Goal: Find specific page/section: Find specific page/section

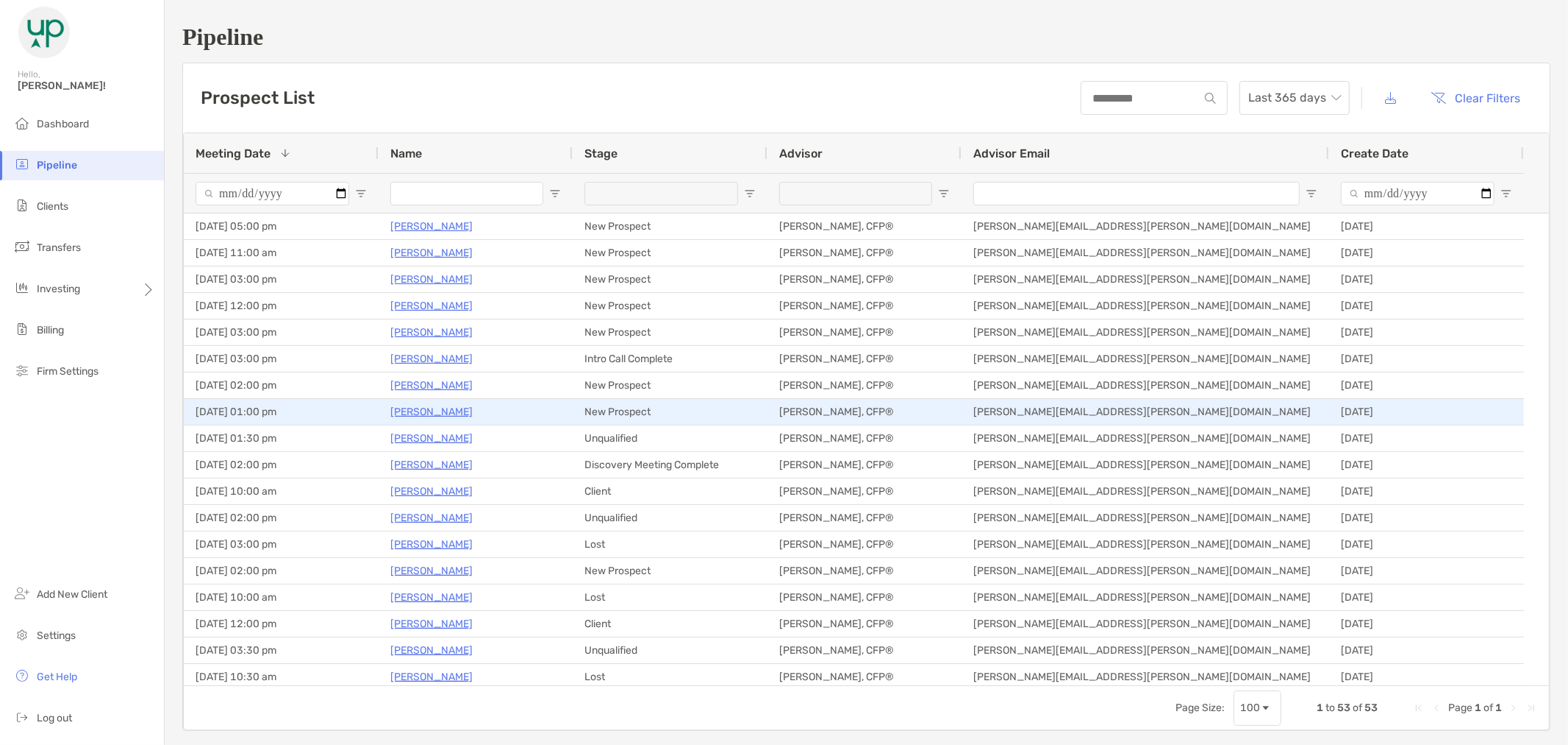
click at [418, 406] on p "Navin Advani" at bounding box center [431, 412] width 83 height 18
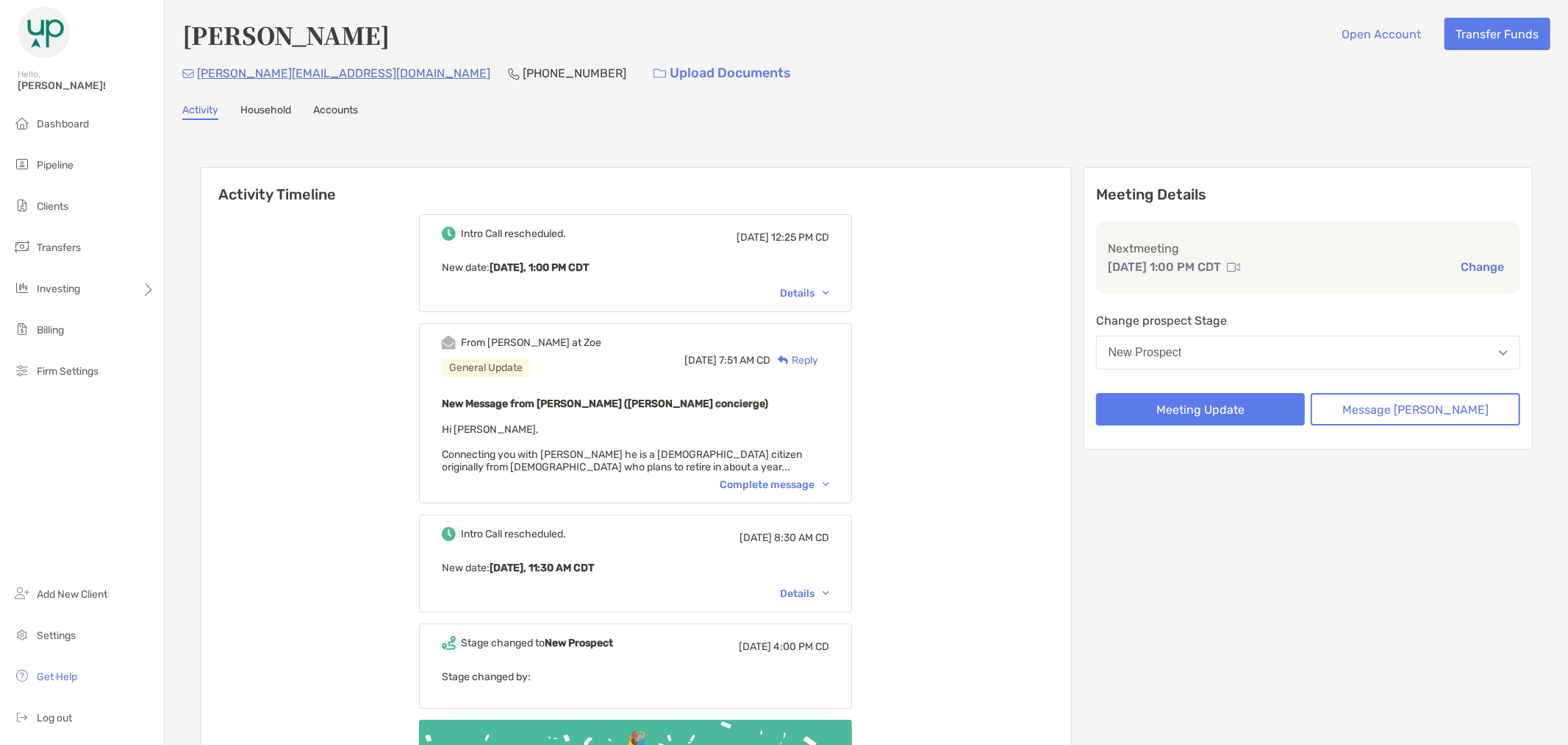
scroll to position [245, 0]
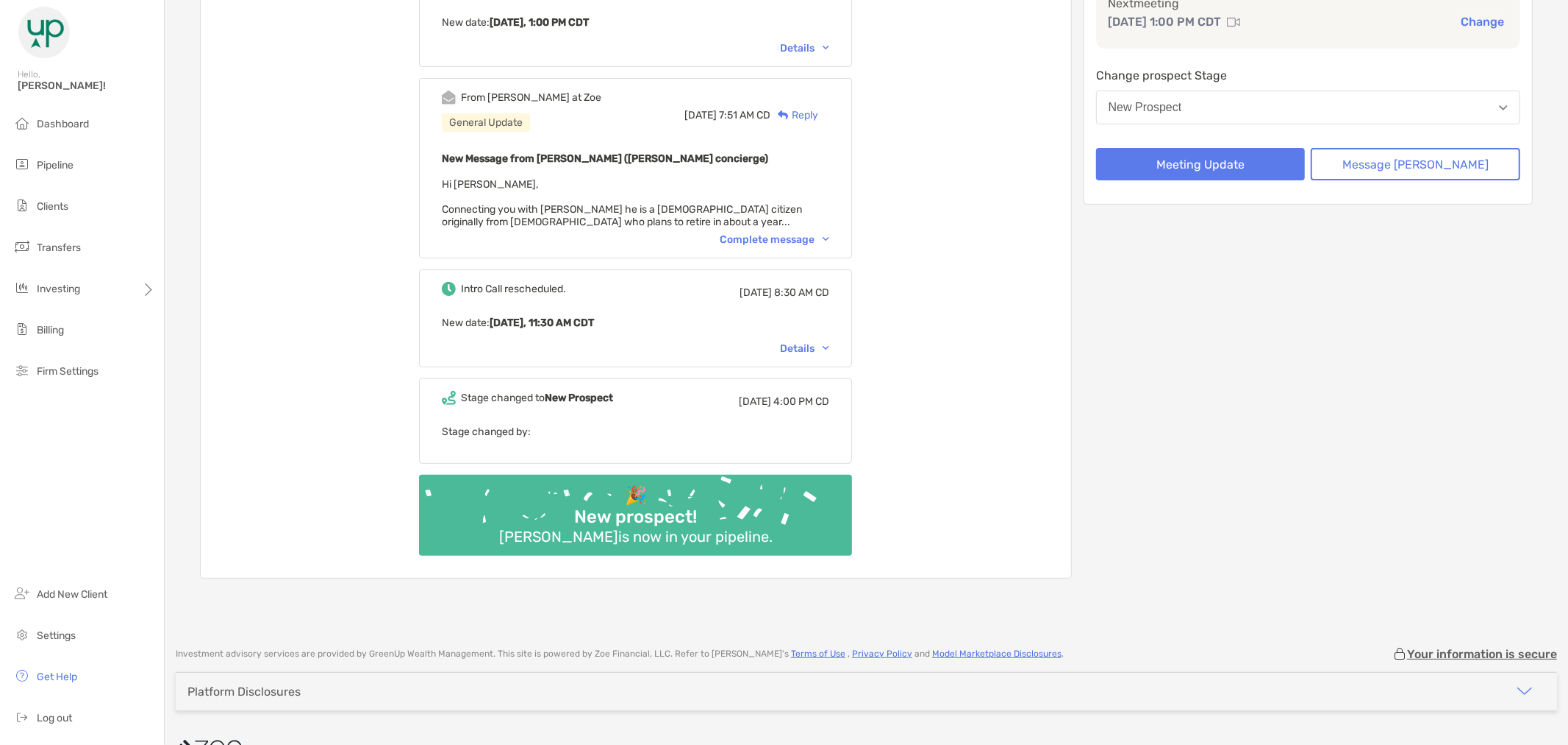
click at [829, 237] on img at bounding box center [825, 239] width 6 height 5
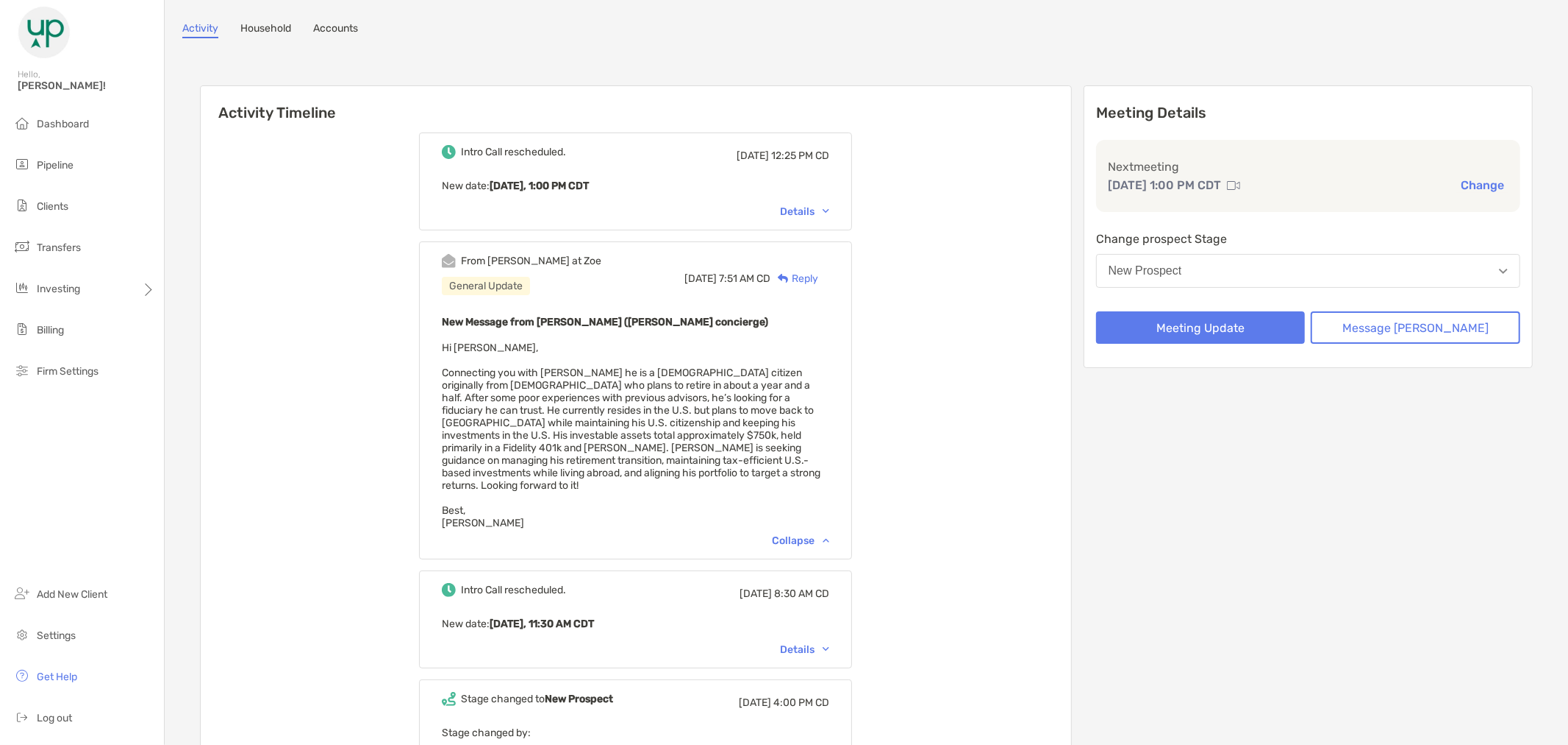
scroll to position [0, 0]
